Goal: Transaction & Acquisition: Purchase product/service

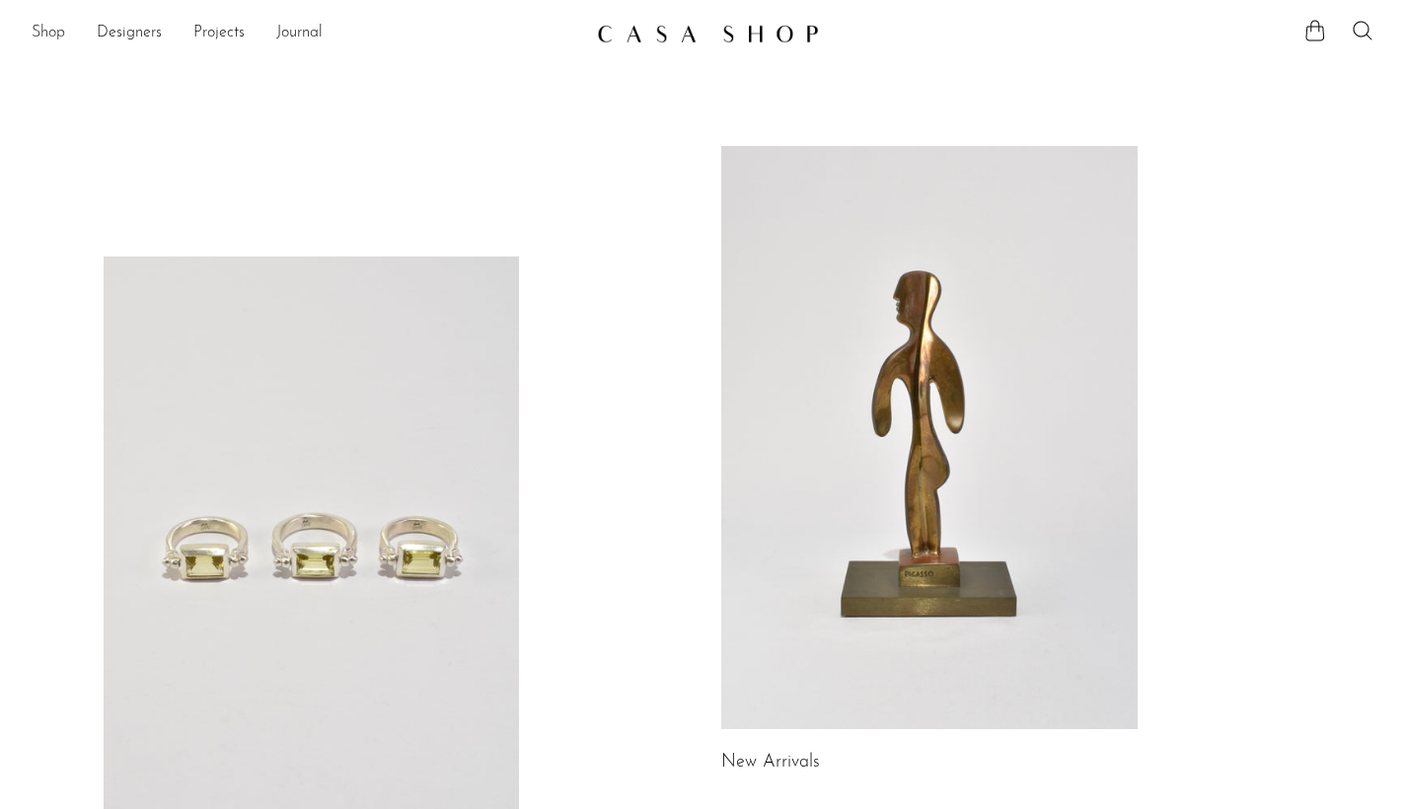
click at [53, 36] on link "Shop" at bounding box center [49, 34] width 34 height 26
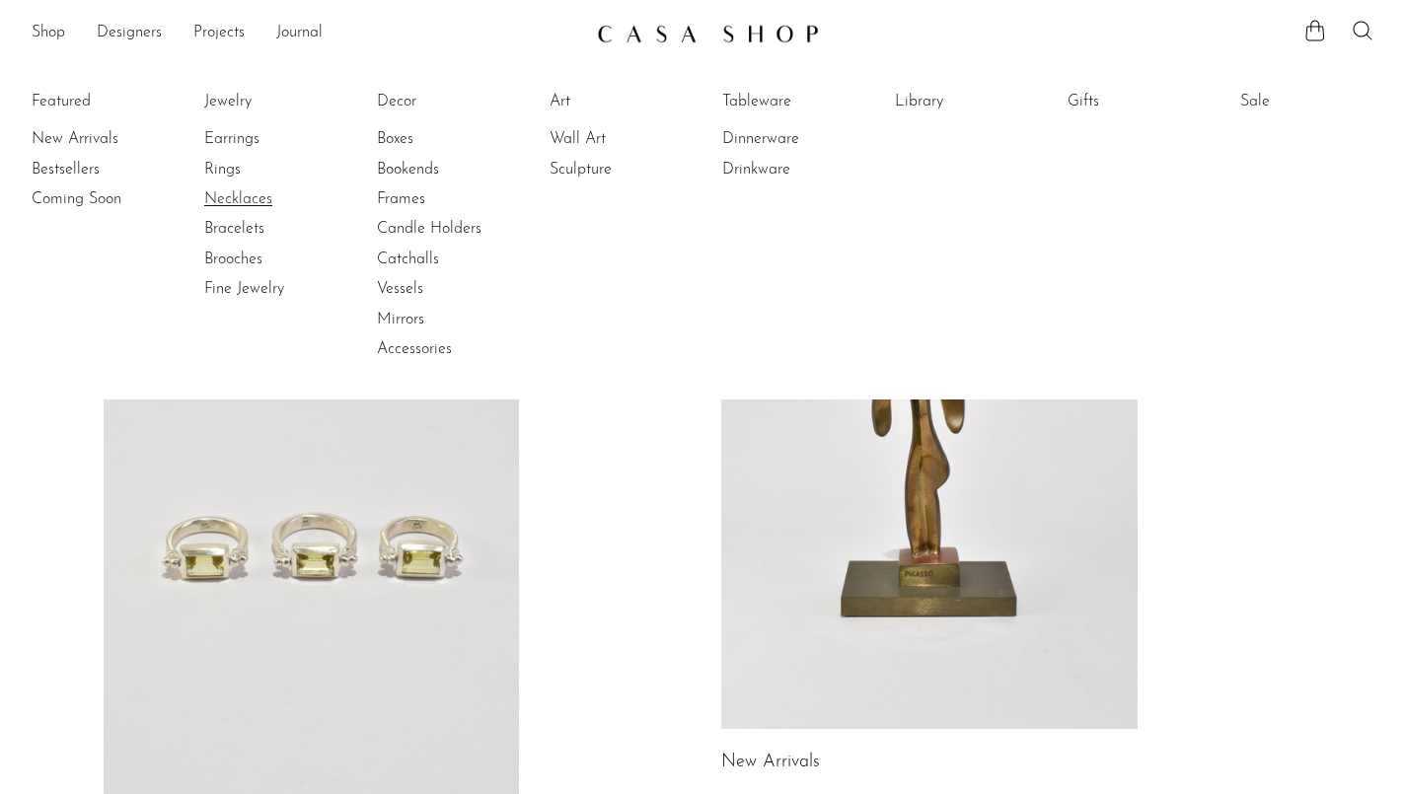
click at [224, 201] on link "Necklaces" at bounding box center [278, 199] width 148 height 22
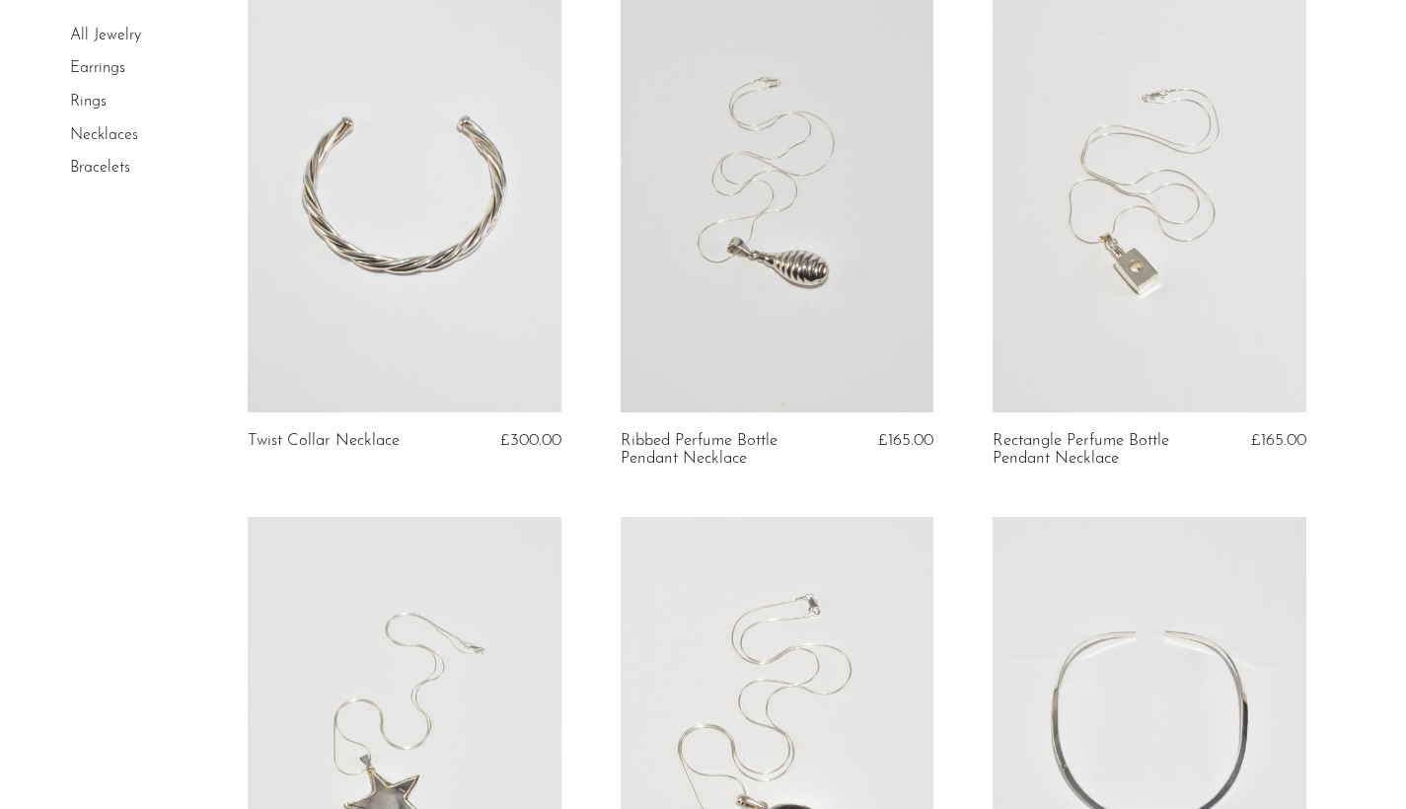
scroll to position [739, 0]
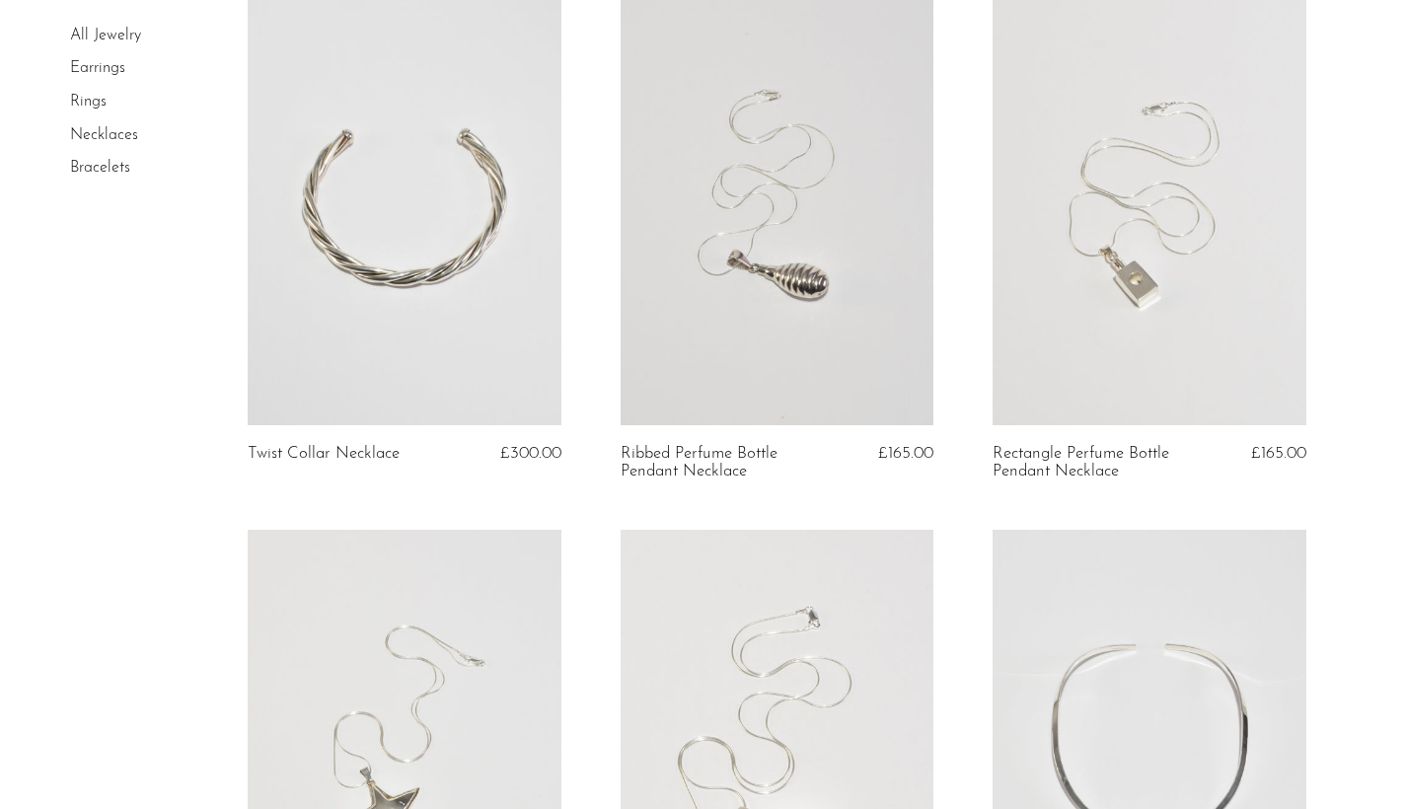
click at [1063, 375] on link at bounding box center [1149, 205] width 313 height 438
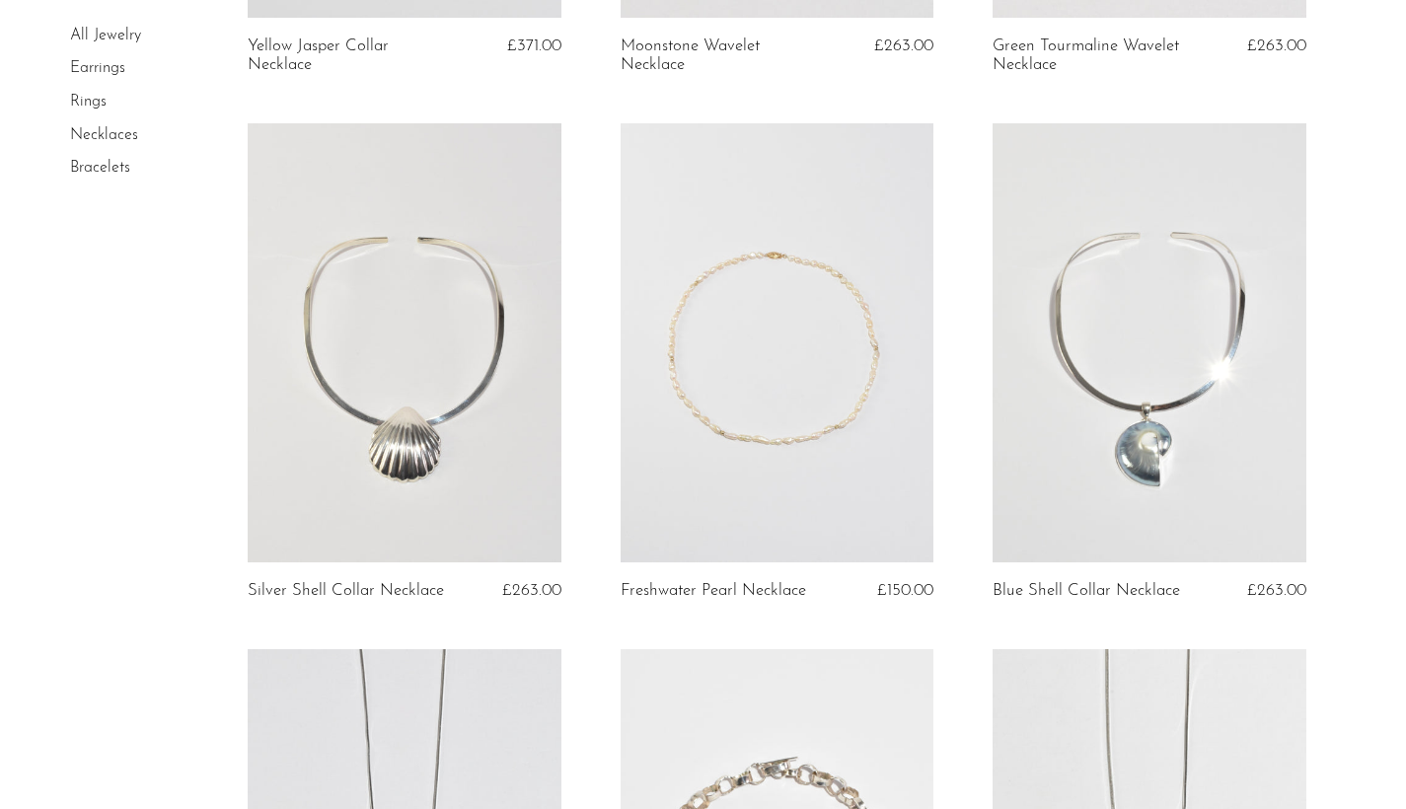
scroll to position [2801, 0]
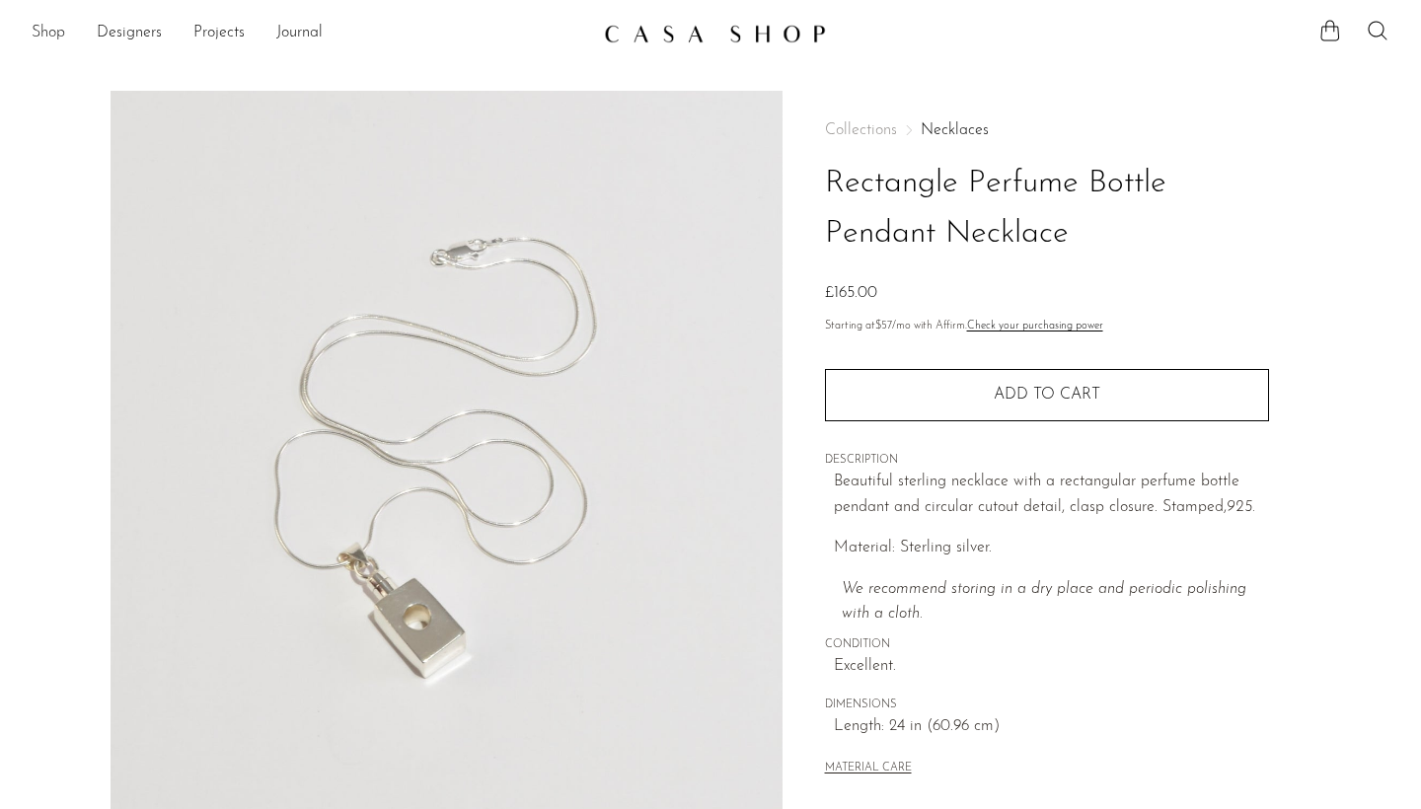
click at [64, 30] on link "Shop" at bounding box center [49, 34] width 34 height 26
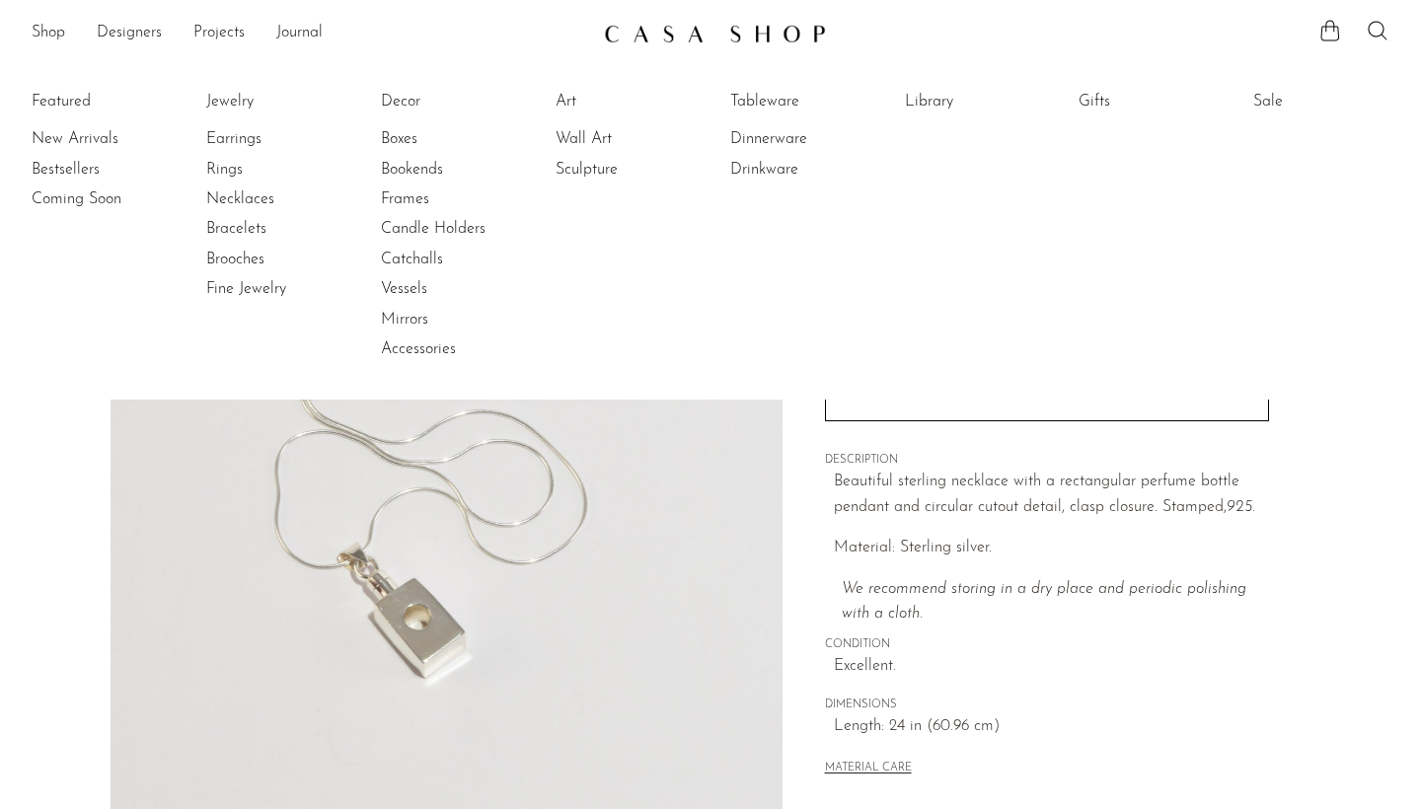
click at [1037, 541] on p "Material: Sterling silver." at bounding box center [1051, 549] width 435 height 26
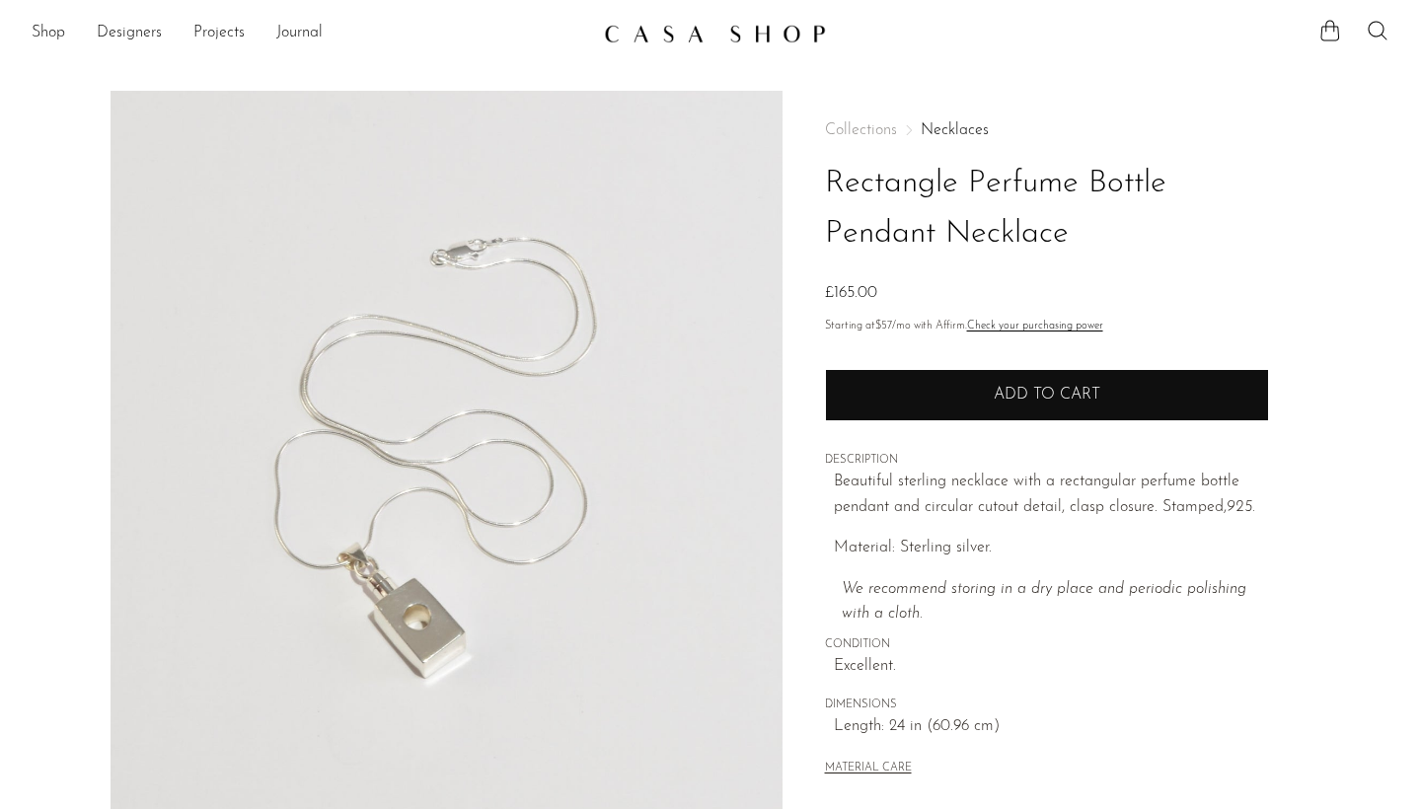
click at [1041, 384] on button "Add to cart" at bounding box center [1047, 394] width 444 height 51
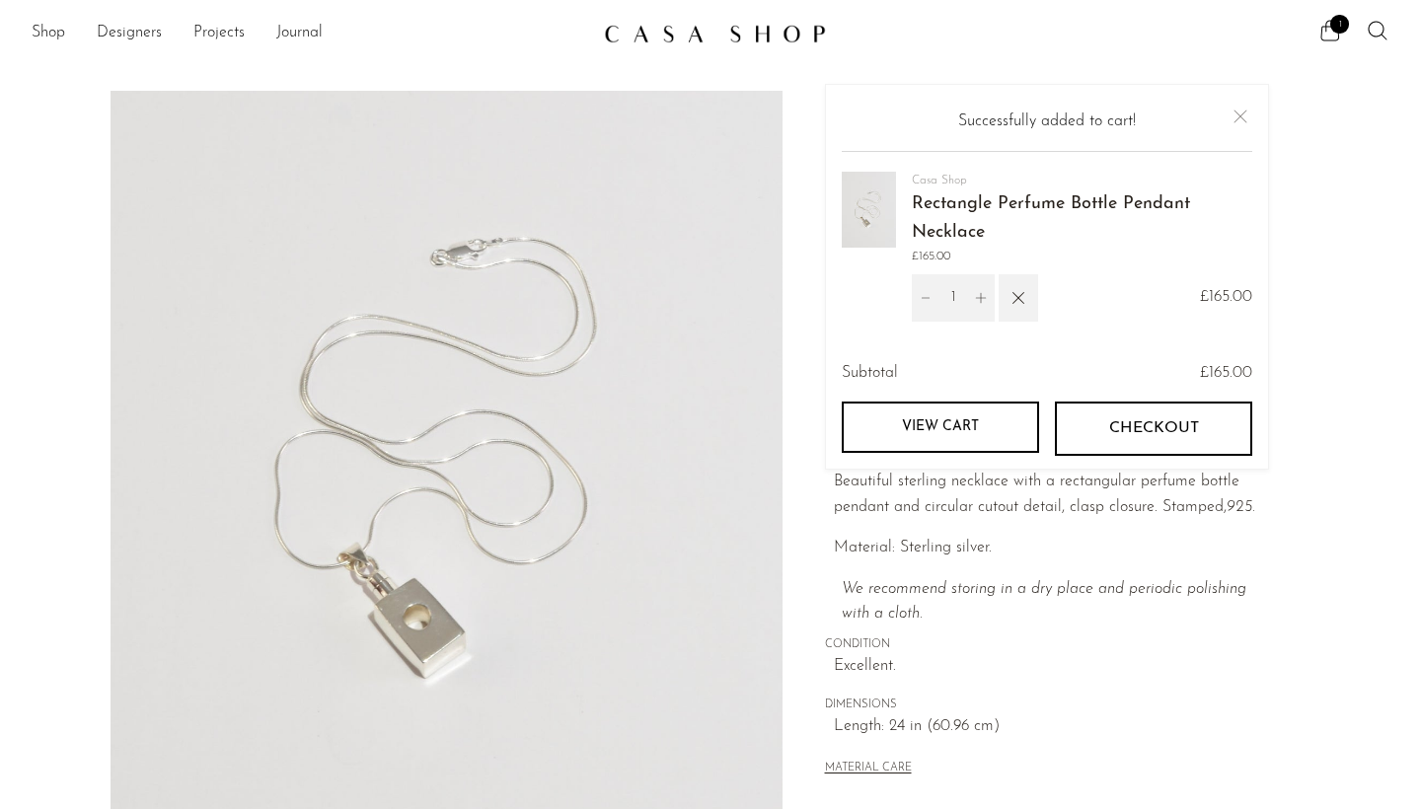
click at [1108, 423] on span "Checkout" at bounding box center [1153, 428] width 90 height 19
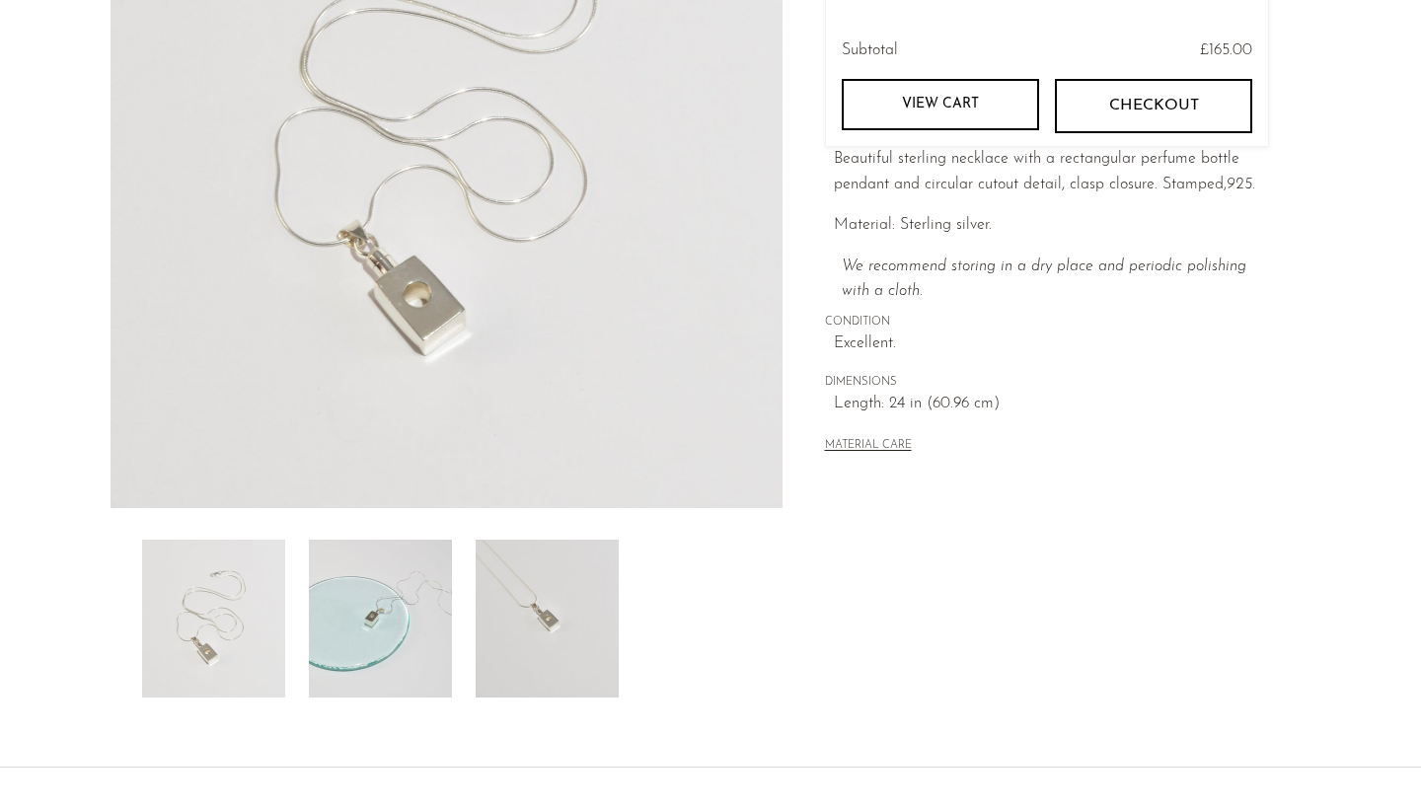
scroll to position [476, 0]
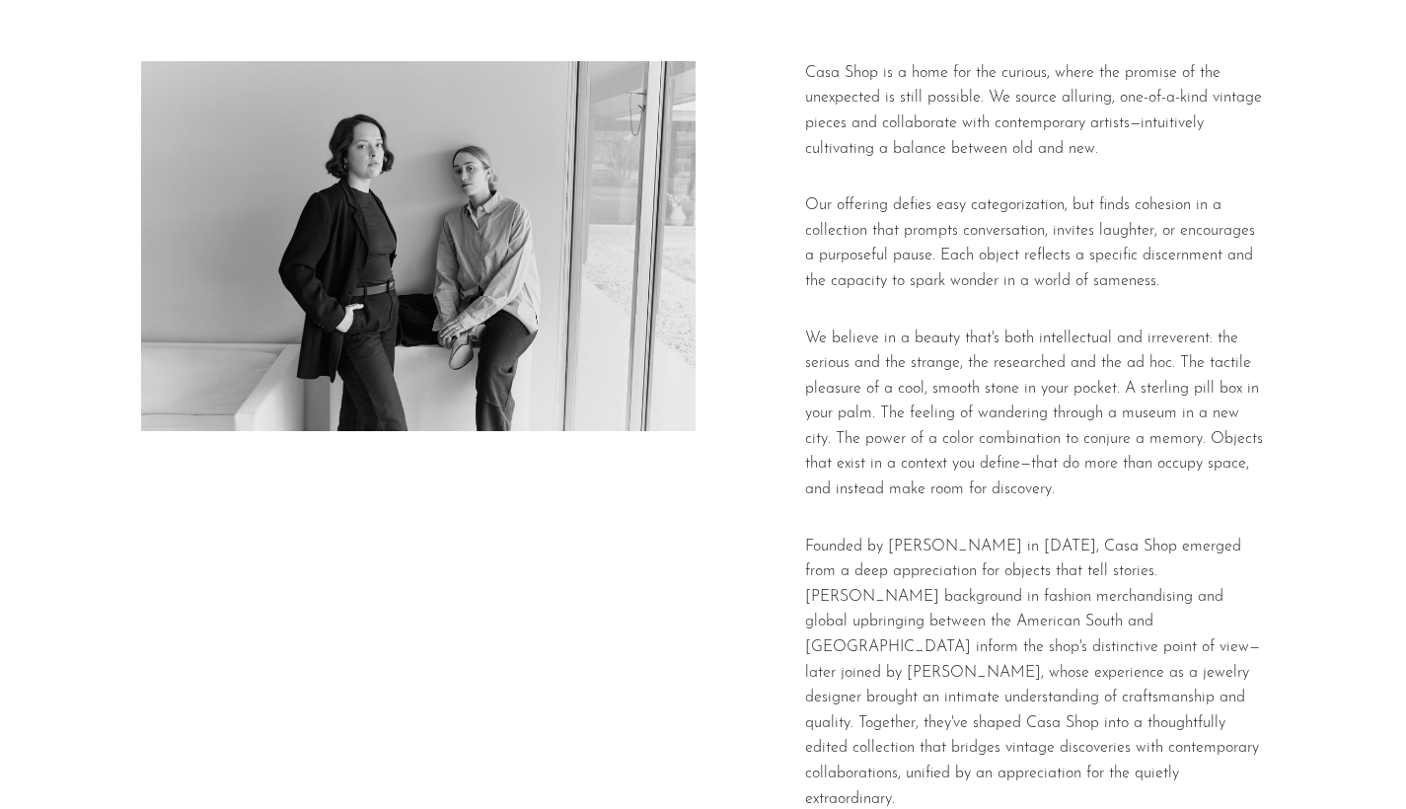
scroll to position [44, 0]
